Goal: Transaction & Acquisition: Purchase product/service

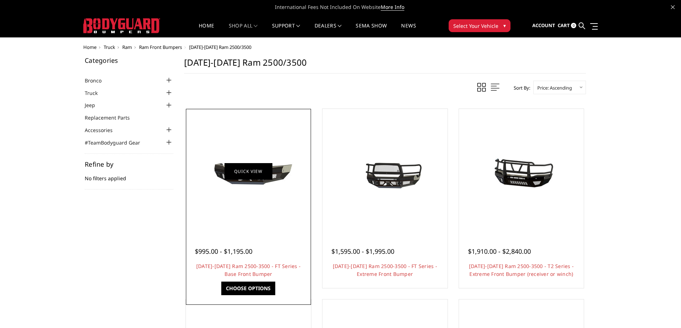
click at [253, 169] on link "Quick view" at bounding box center [248, 171] width 48 height 17
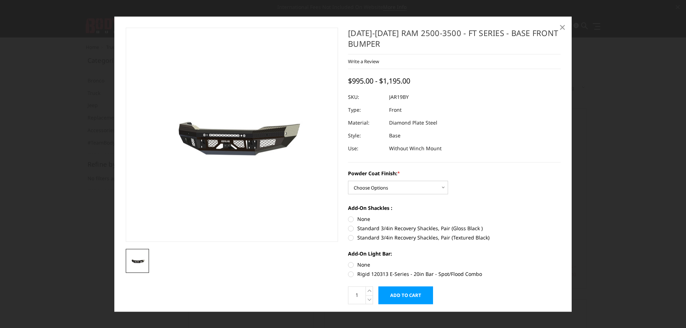
click at [563, 27] on span "×" at bounding box center [562, 27] width 6 height 15
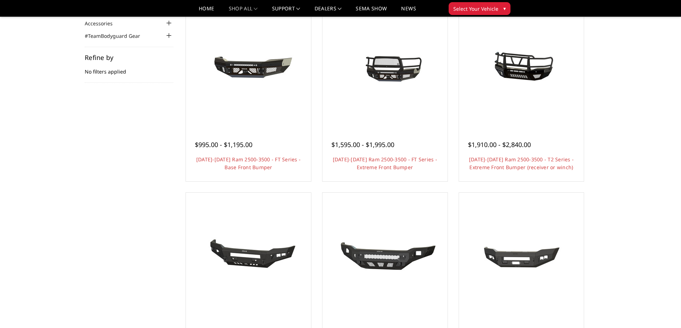
scroll to position [36, 0]
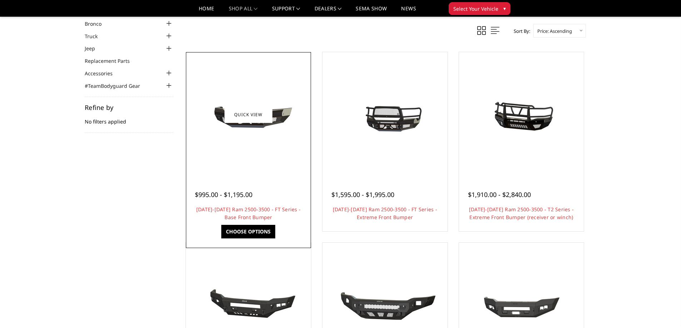
click at [250, 229] on link "Choose Options" at bounding box center [248, 232] width 54 height 14
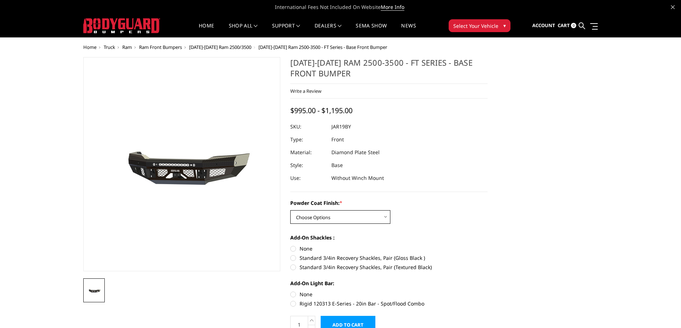
click at [382, 216] on select "Choose Options Bare Metal Gloss Black Powder Coat Textured Black Powder Coat" at bounding box center [340, 217] width 100 height 14
select select "3376"
click at [290, 210] on select "Choose Options Bare Metal Gloss Black Powder Coat Textured Black Powder Coat" at bounding box center [340, 217] width 100 height 14
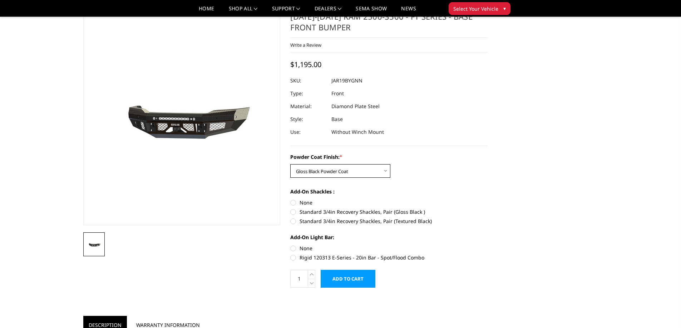
scroll to position [36, 0]
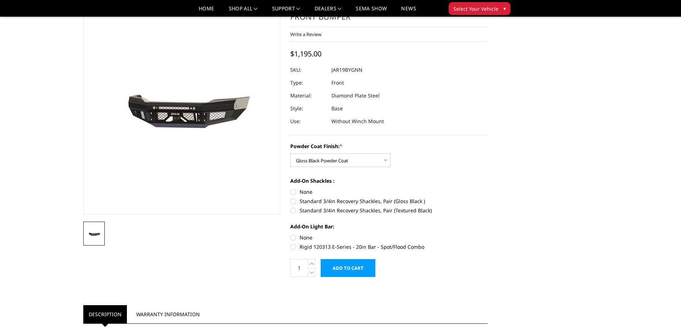
click at [296, 201] on label "Standard 3/4in Recovery Shackles, Pair (Gloss Black )" at bounding box center [388, 202] width 197 height 8
click at [487, 189] on input "Standard 3/4in Recovery Shackles, Pair (Gloss Black )" at bounding box center [487, 188] width 0 height 0
radio input "true"
click at [293, 245] on label "Rigid 120313 E-Series - 20in Bar - Spot/Flood Combo" at bounding box center [388, 247] width 197 height 8
click at [487, 234] on input "Rigid 120313 E-Series - 20in Bar - Spot/Flood Combo" at bounding box center [487, 234] width 0 height 0
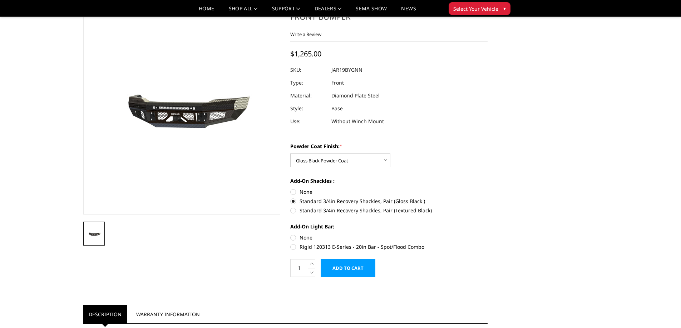
radio input "true"
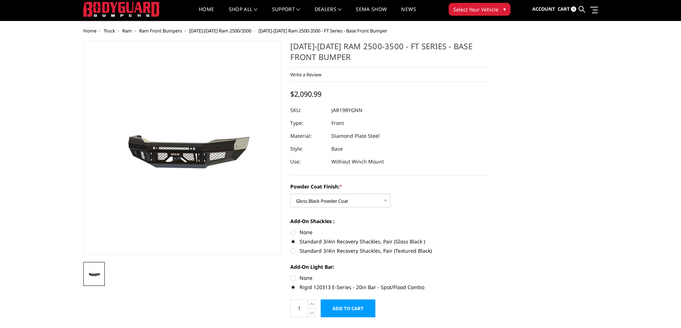
scroll to position [0, 0]
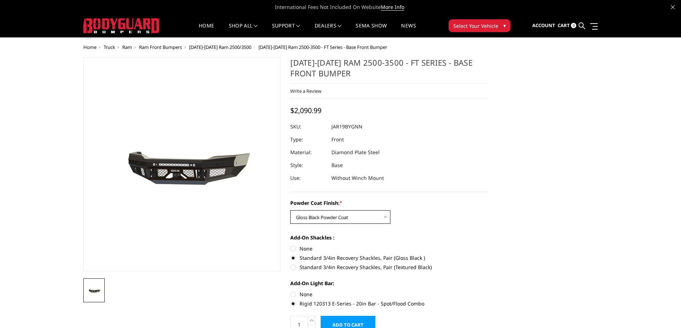
click at [388, 217] on select "Choose Options Bare Metal Gloss Black Powder Coat Textured Black Powder Coat" at bounding box center [340, 217] width 100 height 14
click at [437, 223] on div "Powder Coat Finish: * Choose Options Bare Metal Gloss Black Powder Coat Texture…" at bounding box center [388, 211] width 197 height 25
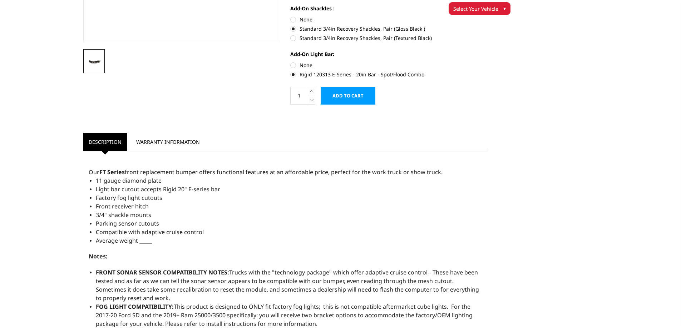
scroll to position [107, 0]
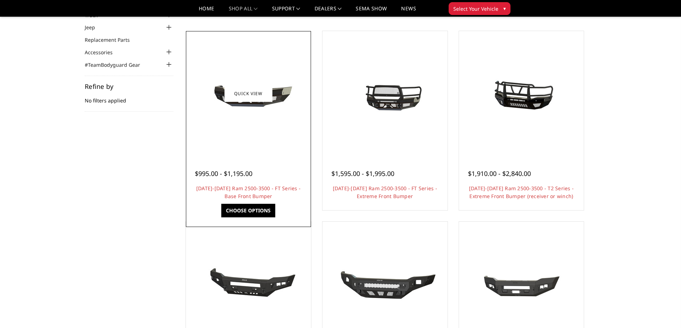
scroll to position [36, 0]
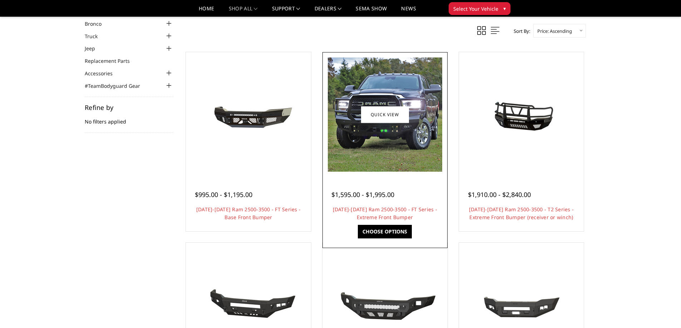
click at [383, 231] on link "Choose Options" at bounding box center [385, 232] width 54 height 14
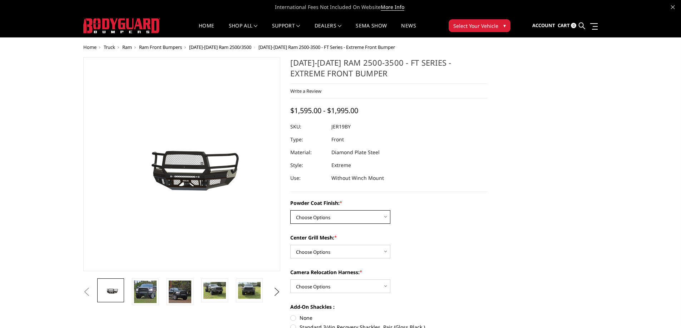
click at [386, 220] on select "Choose Options Bare Metal Gloss Black Powder Coat Textured Black Powder Coat" at bounding box center [340, 217] width 100 height 14
click at [290, 210] on select "Choose Options Bare Metal Gloss Black Powder Coat Textured Black Powder Coat" at bounding box center [340, 217] width 100 height 14
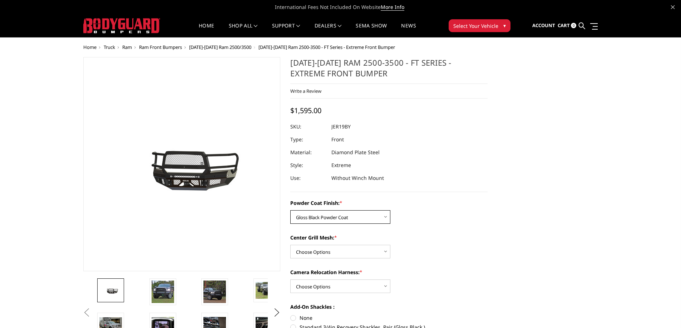
click at [386, 219] on select "Choose Options Bare Metal Gloss Black Powder Coat Textured Black Powder Coat" at bounding box center [340, 217] width 100 height 14
click at [290, 210] on select "Choose Options Bare Metal Gloss Black Powder Coat Textured Black Powder Coat" at bounding box center [340, 217] width 100 height 14
click at [383, 218] on select "Choose Options Bare Metal Gloss Black Powder Coat Textured Black Powder Coat" at bounding box center [340, 217] width 100 height 14
select select "3215"
click at [290, 210] on select "Choose Options Bare Metal Gloss Black Powder Coat Textured Black Powder Coat" at bounding box center [340, 217] width 100 height 14
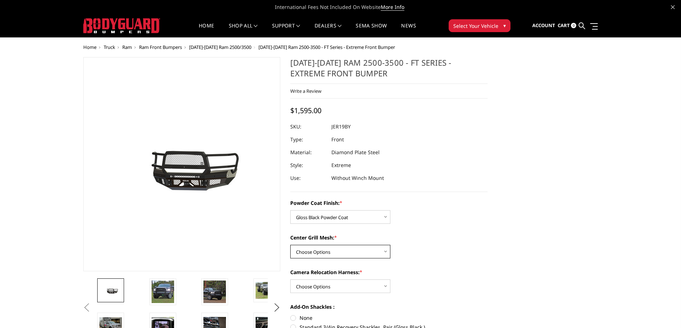
click at [382, 256] on select "Choose Options WITH Expanded Metal in Center Grill WITHOUT Expanded Metal in Ce…" at bounding box center [340, 252] width 100 height 14
click at [424, 261] on div "Powder Coat Finish: * Choose Options Bare Metal Gloss Black Powder Coat Texture…" at bounding box center [388, 287] width 197 height 176
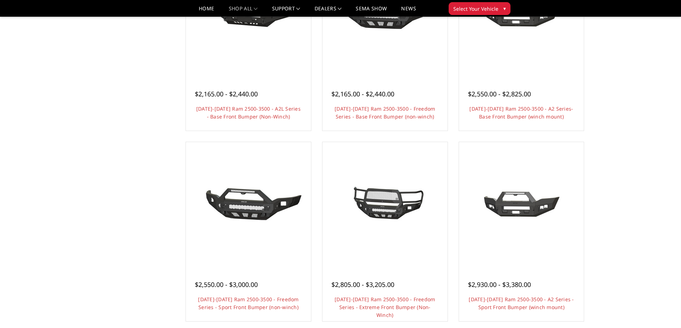
scroll to position [393, 0]
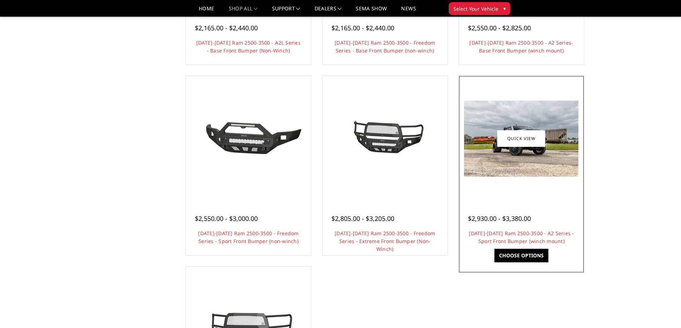
click at [537, 153] on img at bounding box center [521, 139] width 114 height 76
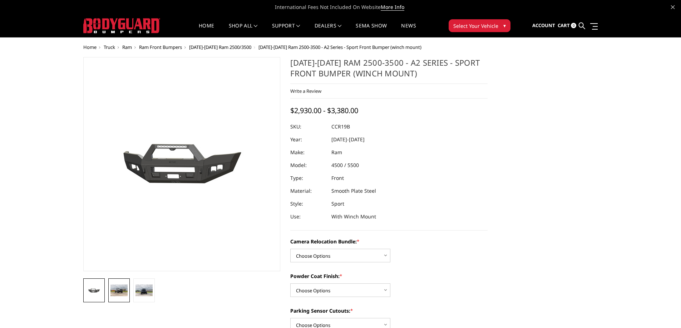
click at [120, 290] on img at bounding box center [118, 290] width 17 height 11
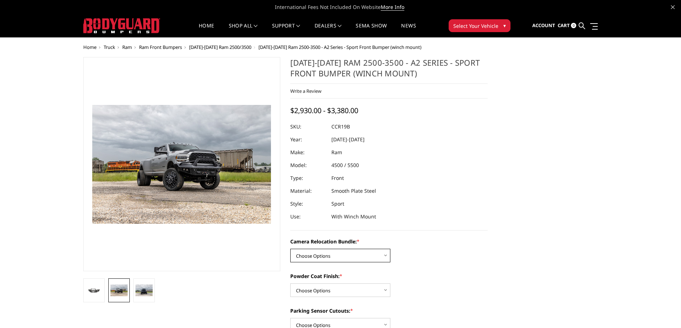
click at [383, 258] on select "Choose Options WITHOUT Camera Relocation Bundle WITH Camera Relocation Bundle" at bounding box center [340, 256] width 100 height 14
select select "2602"
click at [290, 249] on select "Choose Options WITHOUT Camera Relocation Bundle WITH Camera Relocation Bundle" at bounding box center [340, 256] width 100 height 14
click at [387, 289] on select "Choose Options Textured Black Powder Coat Bare Metal" at bounding box center [340, 291] width 100 height 14
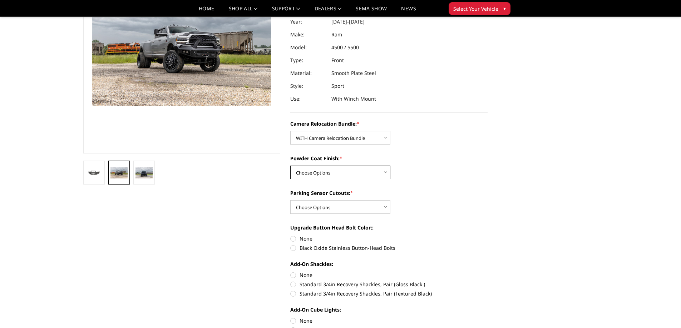
scroll to position [107, 0]
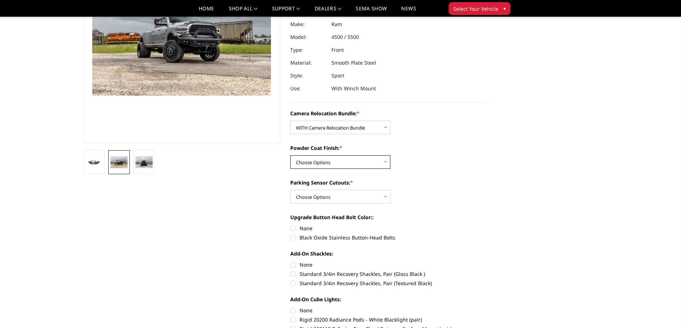
click at [384, 160] on select "Choose Options Textured Black Powder Coat Bare Metal" at bounding box center [340, 162] width 100 height 14
select select "2601"
click at [290, 155] on select "Choose Options Textured Black Powder Coat Bare Metal" at bounding box center [340, 162] width 100 height 14
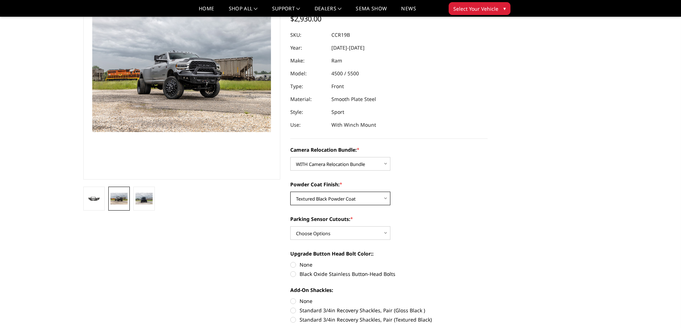
scroll to position [71, 0]
click at [383, 231] on select "Choose Options Yes - With Parking Sensor Cutouts No - Without Parking Sensor Cu…" at bounding box center [340, 233] width 100 height 14
select select "2599"
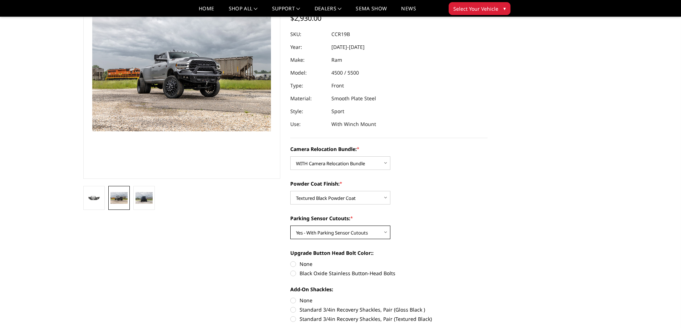
click at [290, 226] on select "Choose Options Yes - With Parking Sensor Cutouts No - Without Parking Sensor Cu…" at bounding box center [340, 233] width 100 height 14
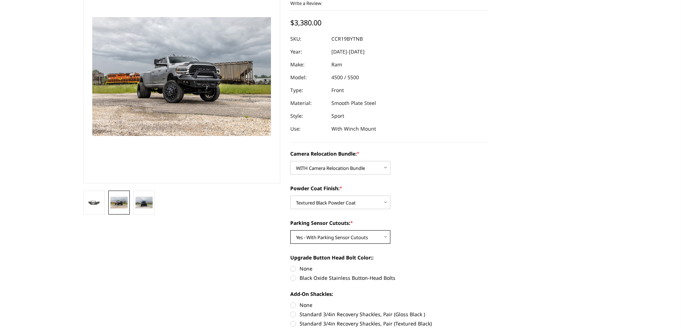
scroll to position [143, 0]
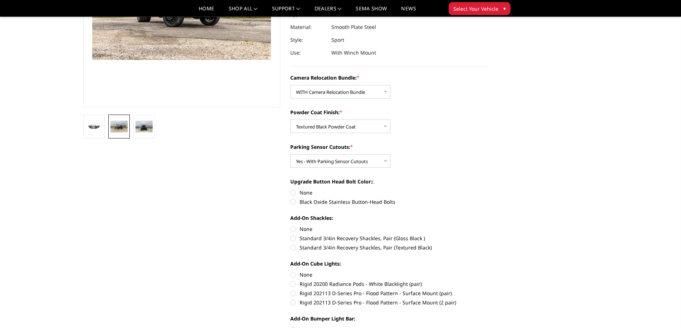
click at [294, 202] on label "Black Oxide Stainless Button-Head Bolts" at bounding box center [388, 202] width 197 height 8
click at [487, 189] on input "Black Oxide Stainless Button-Head Bolts" at bounding box center [487, 189] width 0 height 0
radio input "true"
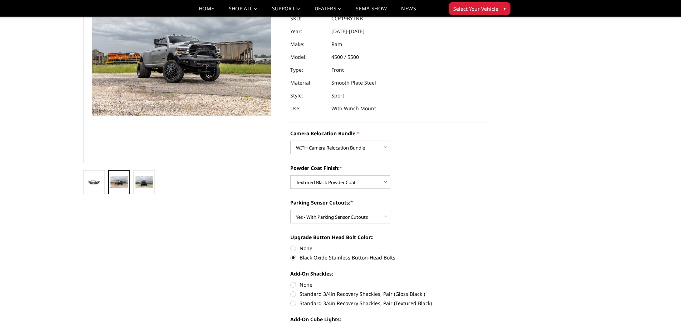
scroll to position [179, 0]
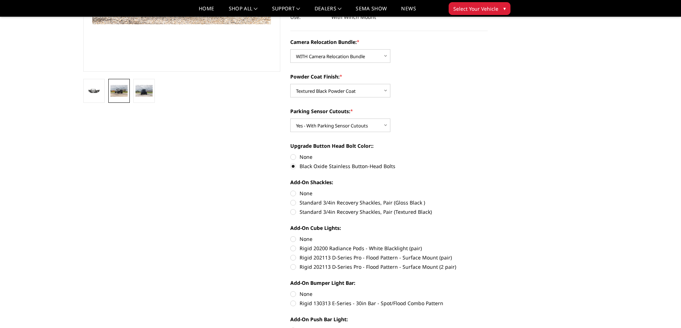
click at [294, 155] on label "None" at bounding box center [388, 157] width 197 height 8
click at [290, 154] on input "None" at bounding box center [290, 153] width 0 height 0
radio input "true"
click at [294, 192] on label "None" at bounding box center [388, 194] width 197 height 8
click at [290, 190] on input "None" at bounding box center [290, 190] width 0 height 0
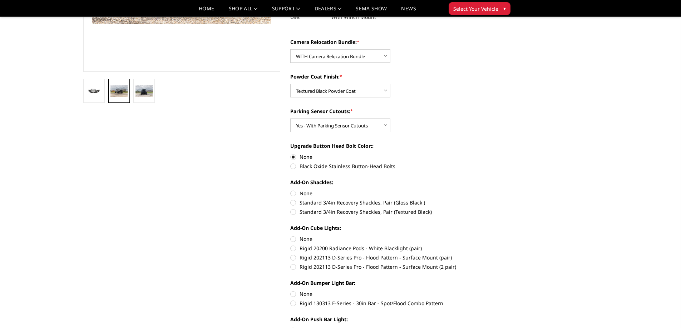
radio input "true"
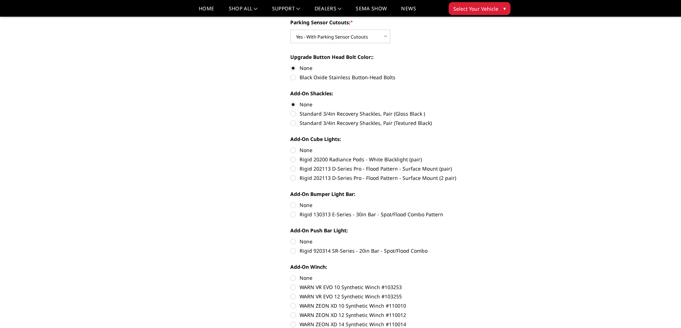
scroll to position [250, 0]
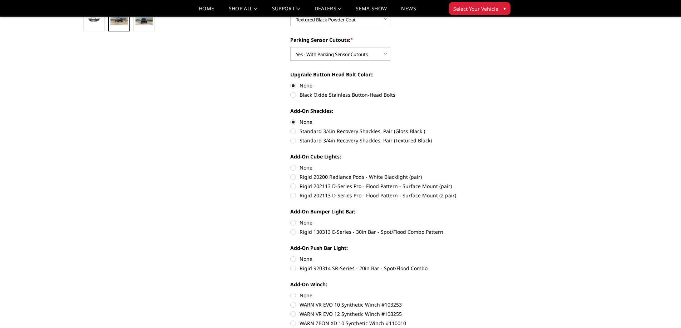
click at [294, 233] on label "Rigid 130313 E-Series - 30in Bar - Spot/Flood Combo Pattern" at bounding box center [388, 232] width 197 height 8
click at [487, 219] on input "Rigid 130313 E-Series - 30in Bar - Spot/Flood Combo Pattern" at bounding box center [487, 219] width 0 height 0
radio input "true"
click at [292, 268] on label "Rigid 920314 SR-Series - 20in Bar - Spot/Flood Combo" at bounding box center [388, 269] width 197 height 8
click at [487, 256] on input "Rigid 920314 SR-Series - 20in Bar - Spot/Flood Combo" at bounding box center [487, 255] width 0 height 0
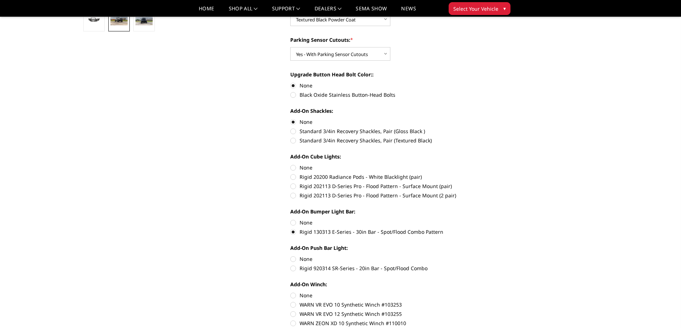
radio input "true"
click at [293, 196] on label "Rigid 202113 D-Series Pro - Flood Pattern - Surface Mount (2 pair)" at bounding box center [388, 196] width 197 height 8
click at [487, 183] on input "Rigid 202113 D-Series Pro - Flood Pattern - Surface Mount (2 pair)" at bounding box center [487, 183] width 0 height 0
radio input "true"
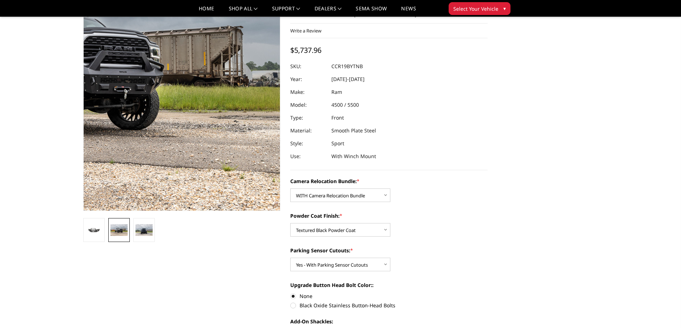
scroll to position [36, 0]
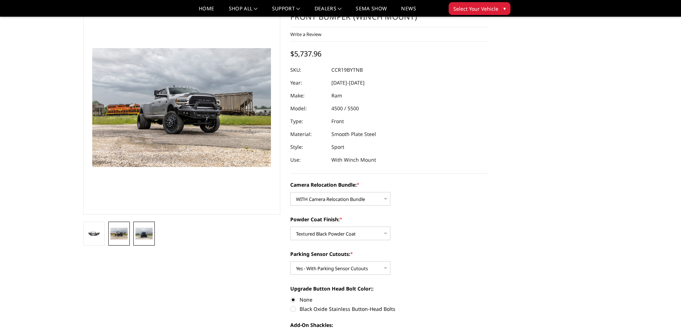
click at [146, 230] on img at bounding box center [143, 233] width 17 height 11
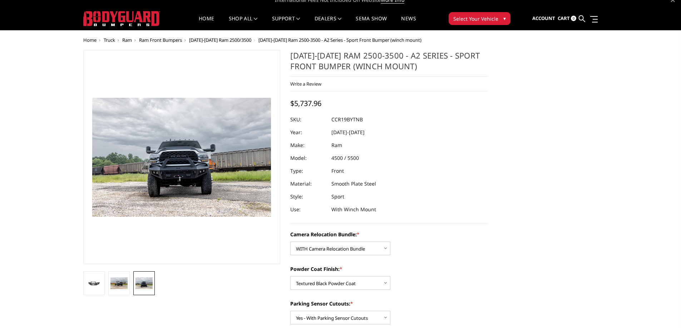
scroll to position [0, 0]
